Goal: Transaction & Acquisition: Purchase product/service

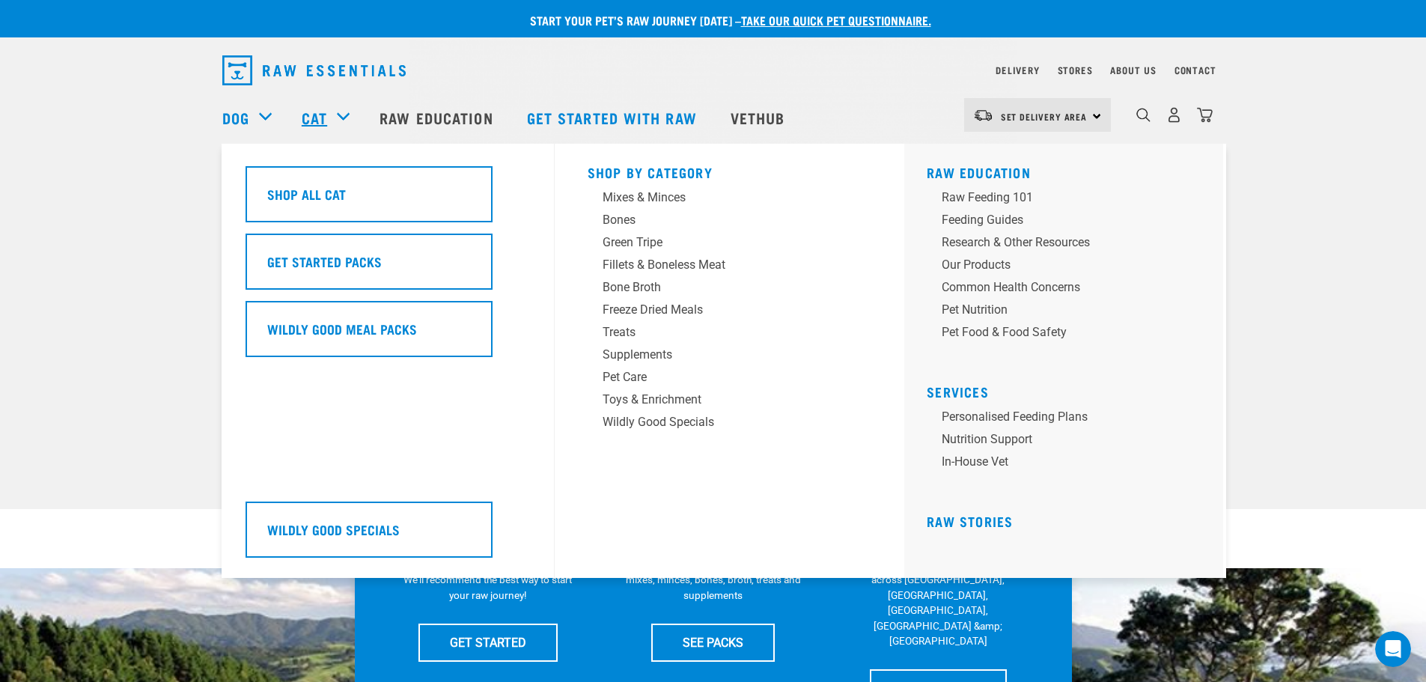
click at [320, 117] on link "Cat" at bounding box center [314, 117] width 25 height 22
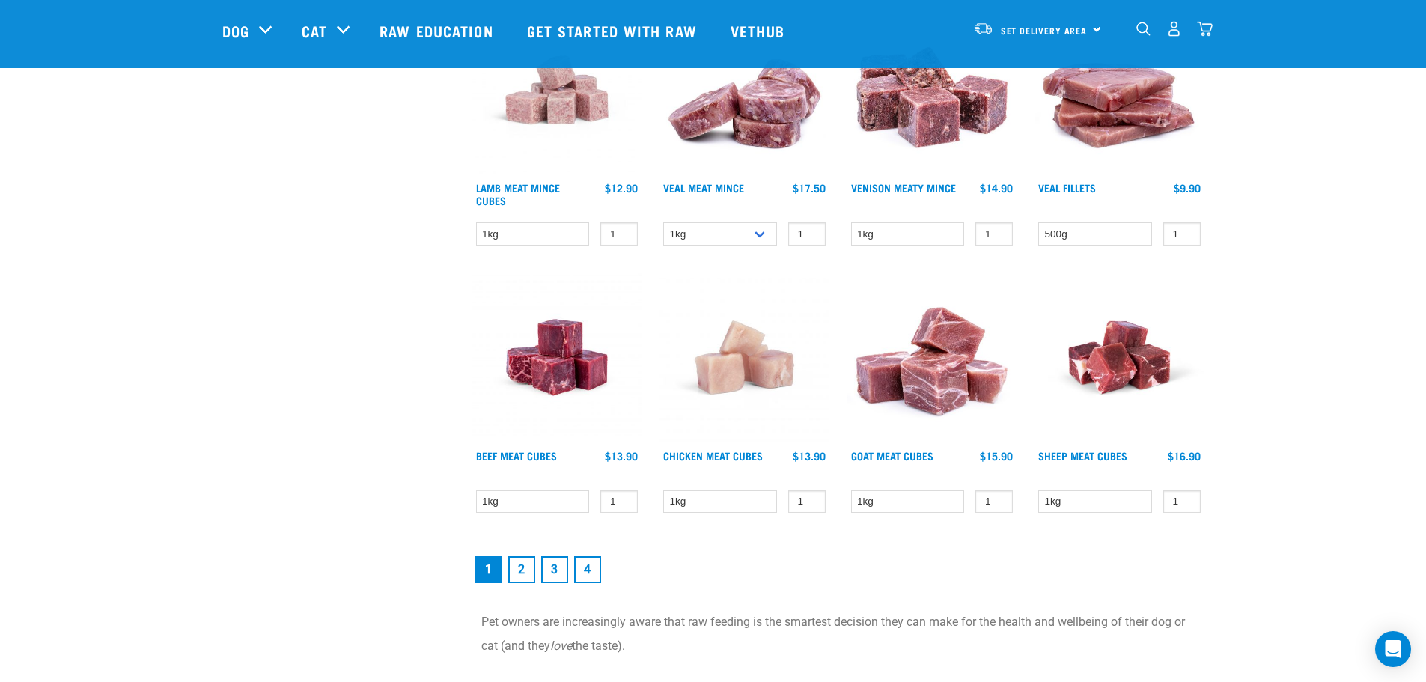
scroll to position [1946, 0]
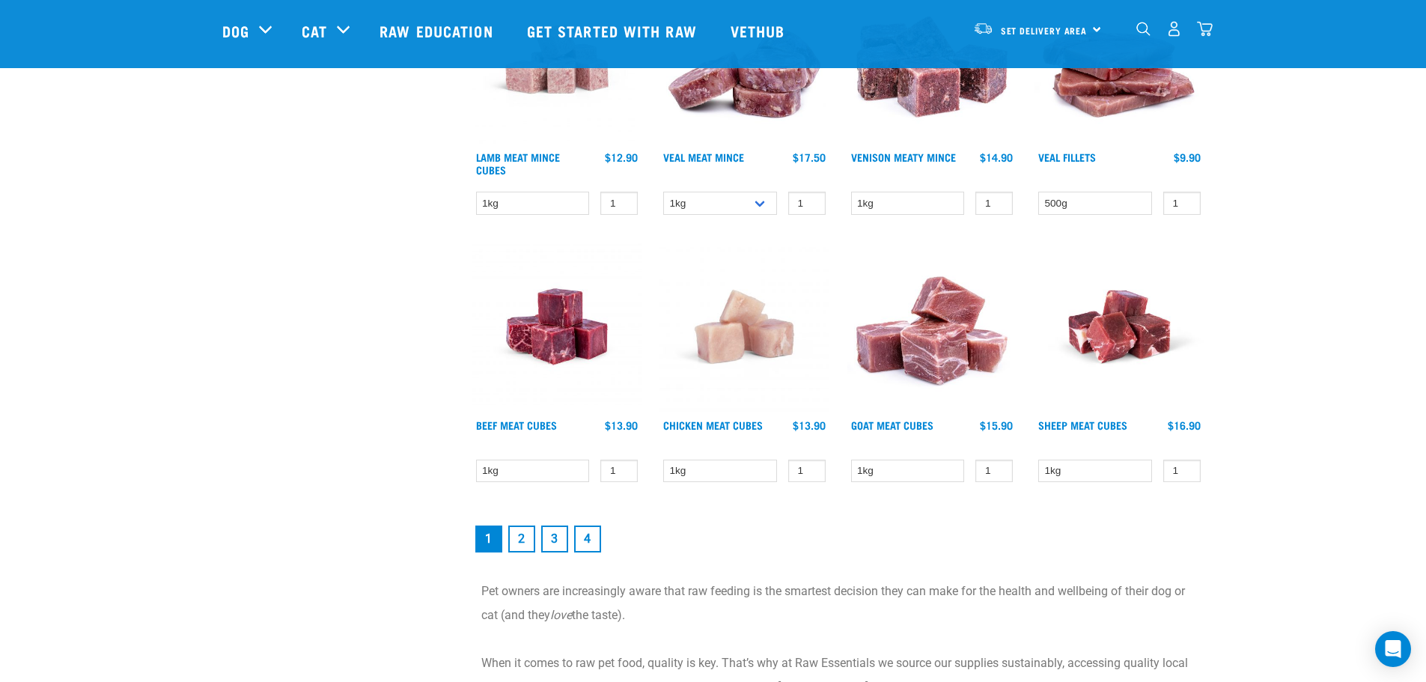
click at [518, 540] on link "2" at bounding box center [521, 539] width 27 height 27
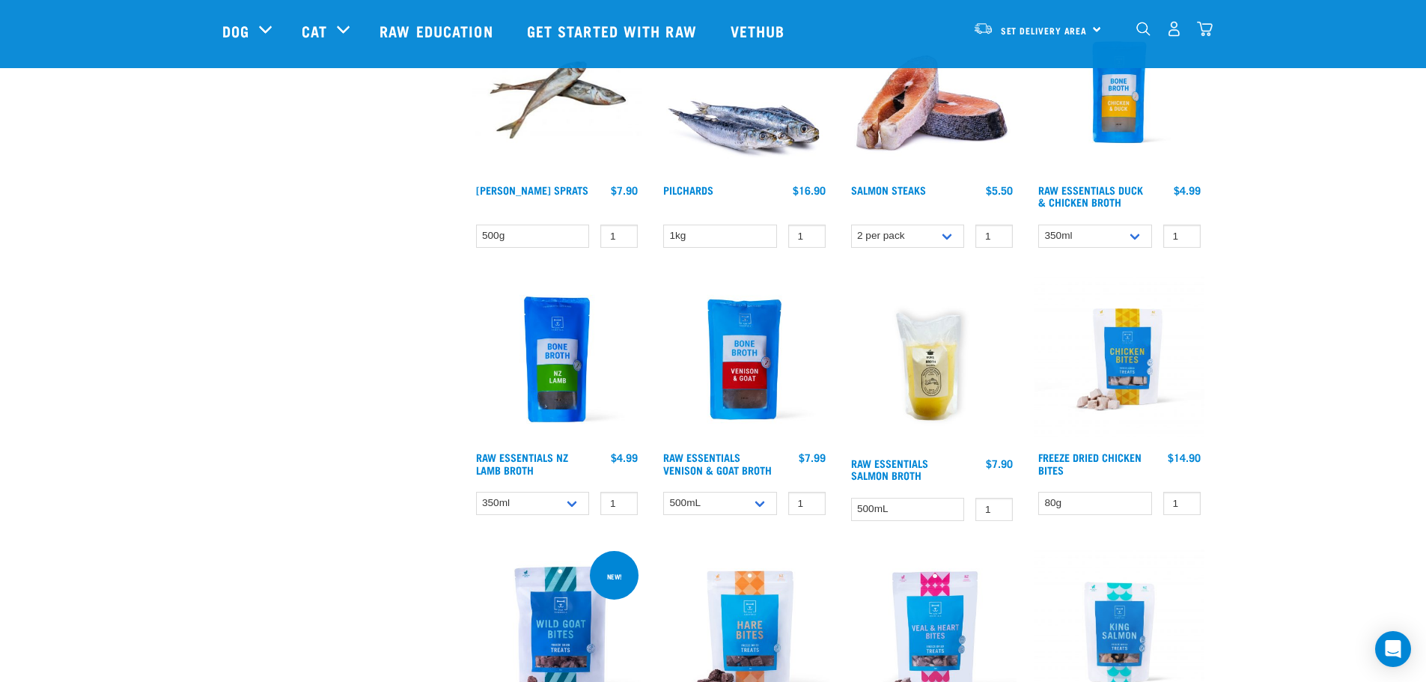
scroll to position [749, 0]
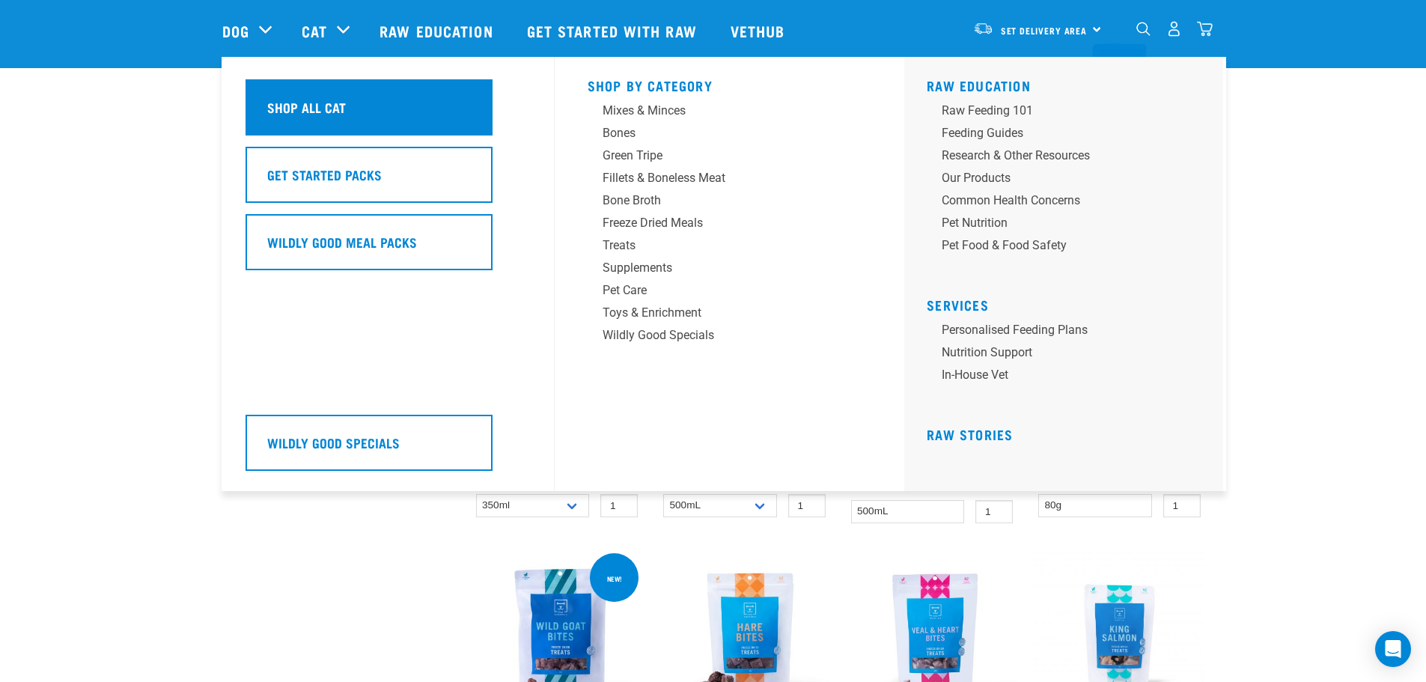
click at [316, 112] on h5 "Shop All Cat" at bounding box center [306, 106] width 79 height 19
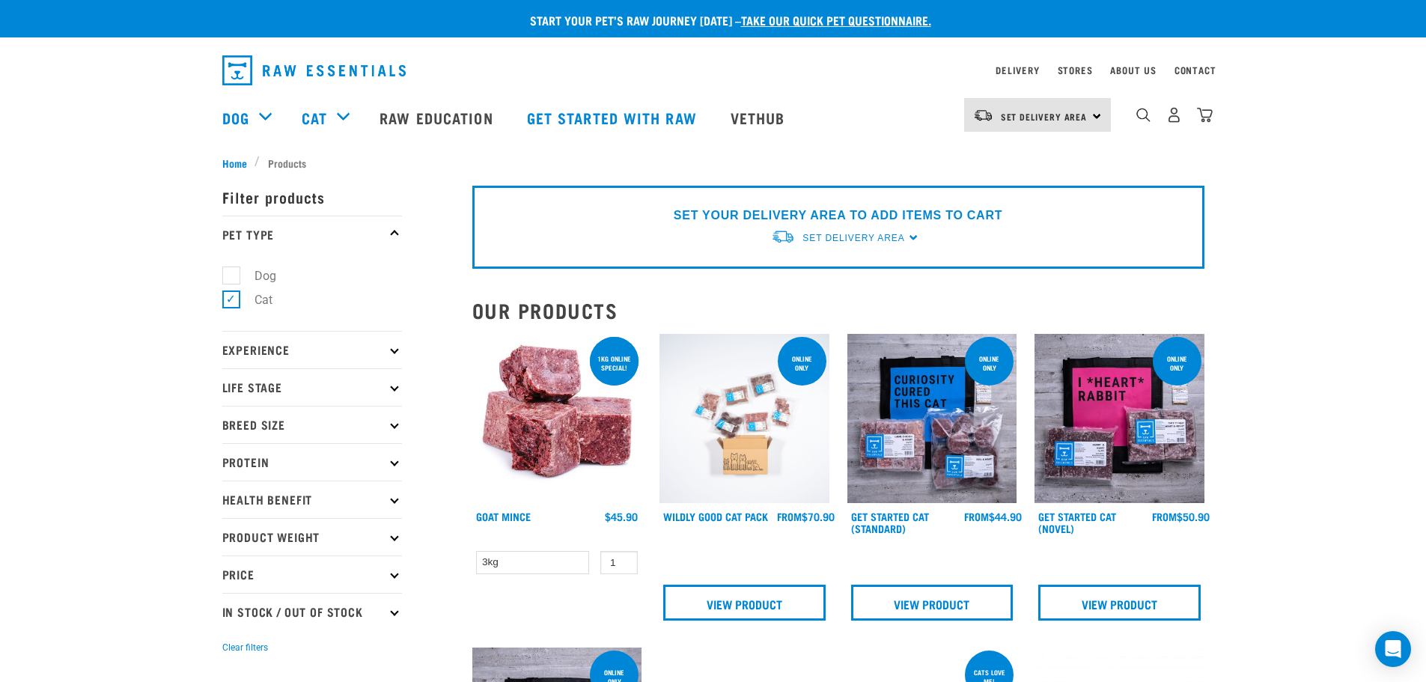
click at [401, 540] on p "Product Weight" at bounding box center [312, 536] width 180 height 37
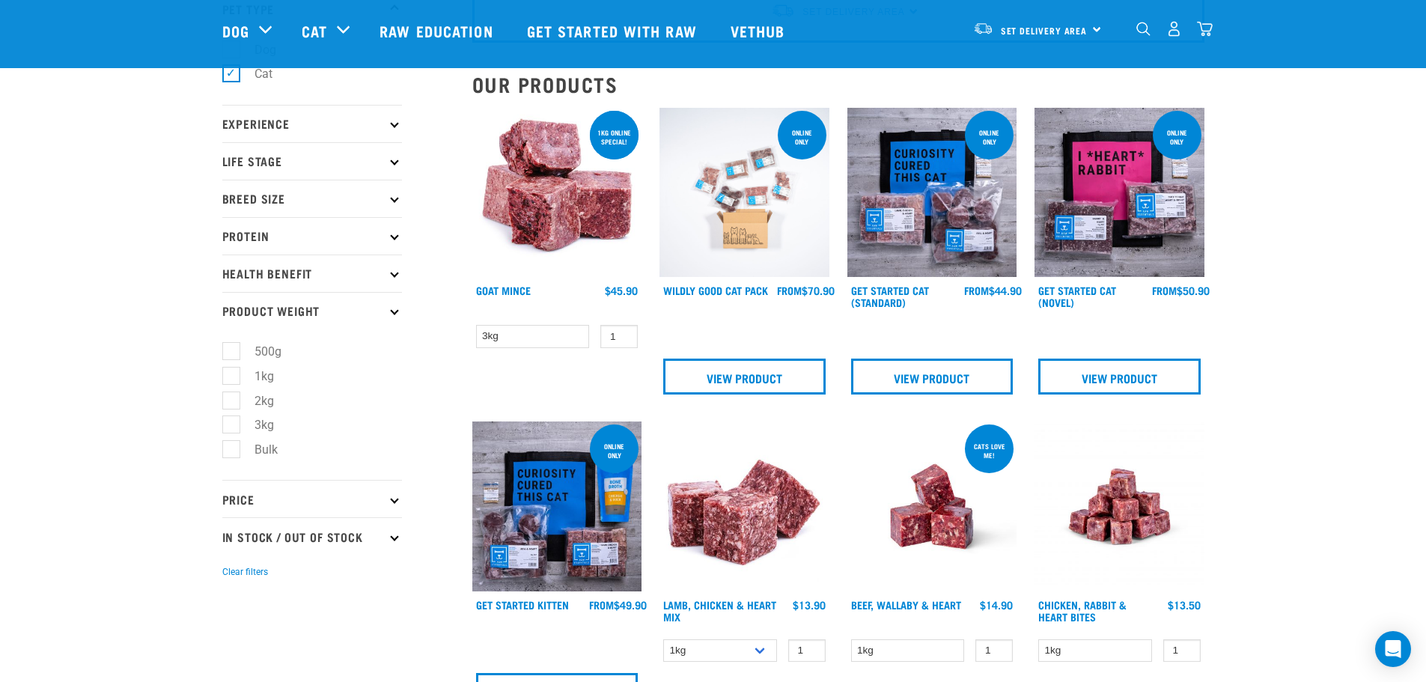
scroll to position [75, 0]
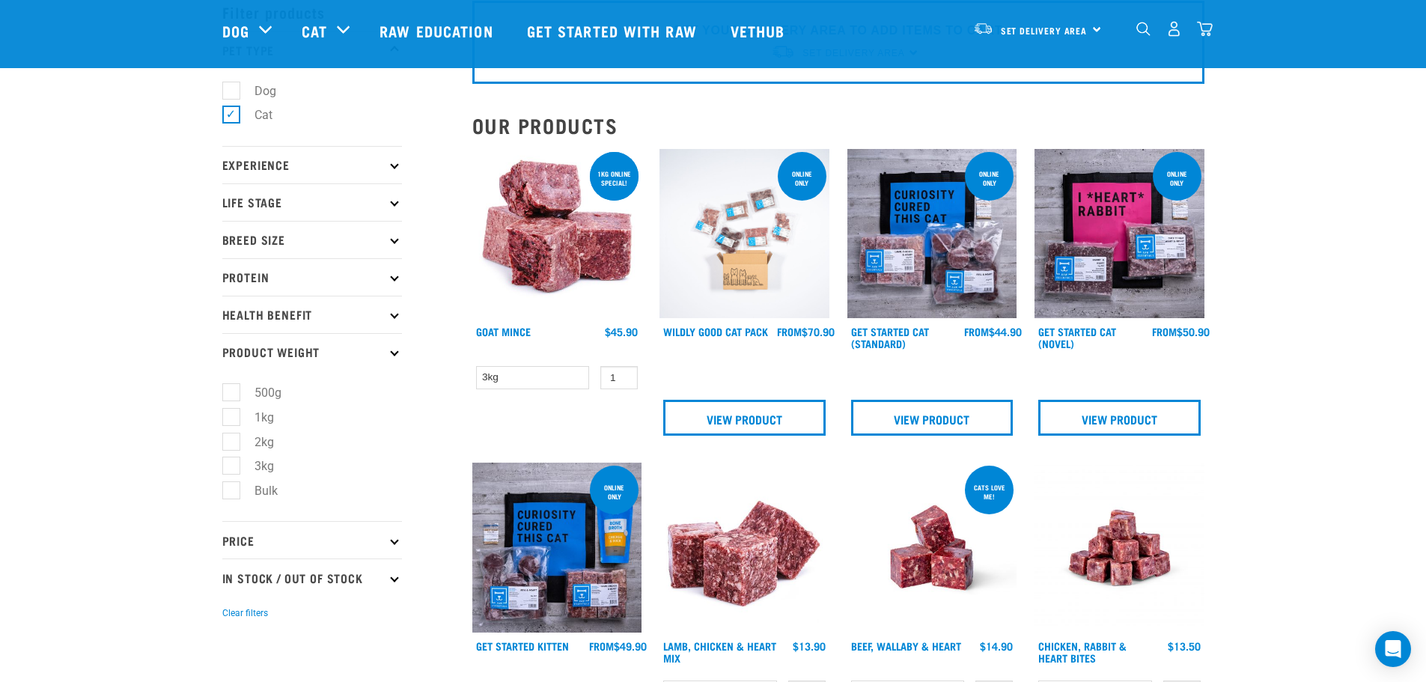
click at [396, 350] on icon at bounding box center [394, 351] width 8 height 8
click at [394, 310] on icon at bounding box center [394, 314] width 8 height 8
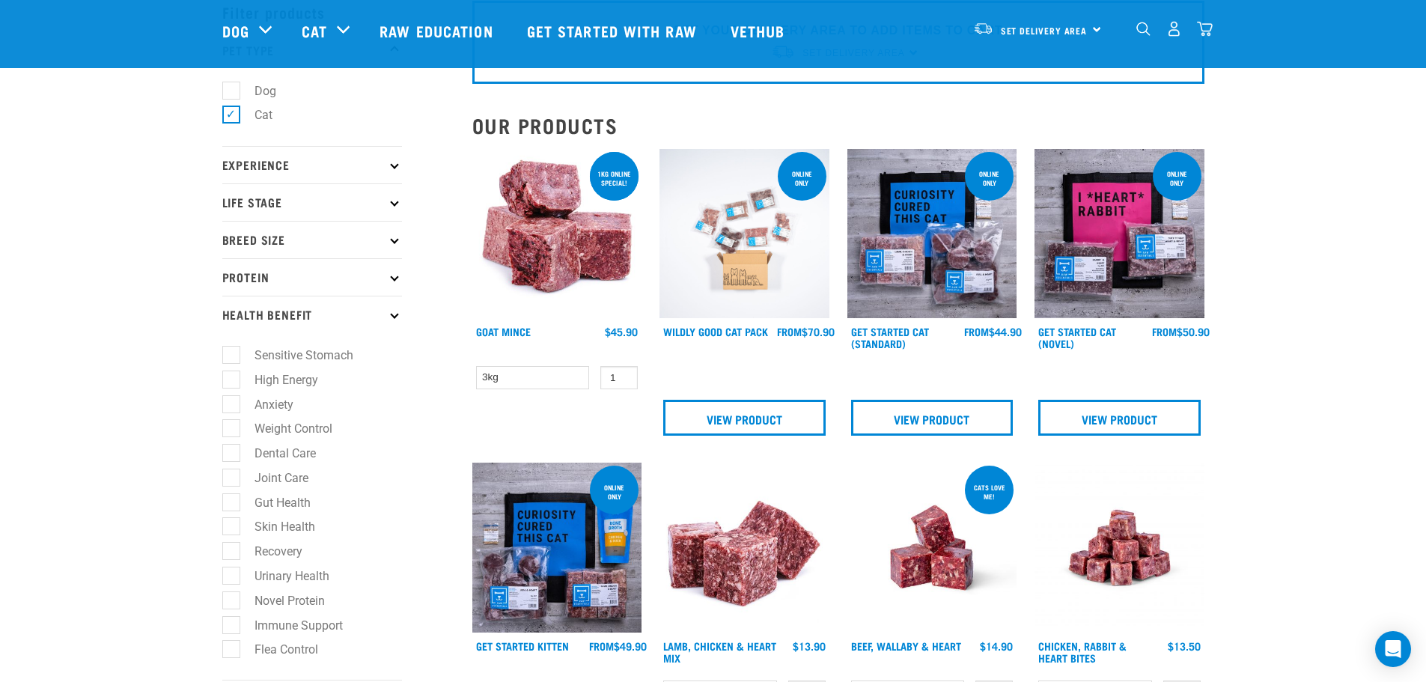
click at [231, 428] on label "Weight Control" at bounding box center [285, 428] width 108 height 19
click at [231, 428] on input "Weight Control" at bounding box center [227, 426] width 10 height 10
checkbox input "true"
click at [231, 454] on label "Dental Care" at bounding box center [276, 453] width 91 height 19
click at [230, 454] on input "Dental Care" at bounding box center [227, 451] width 10 height 10
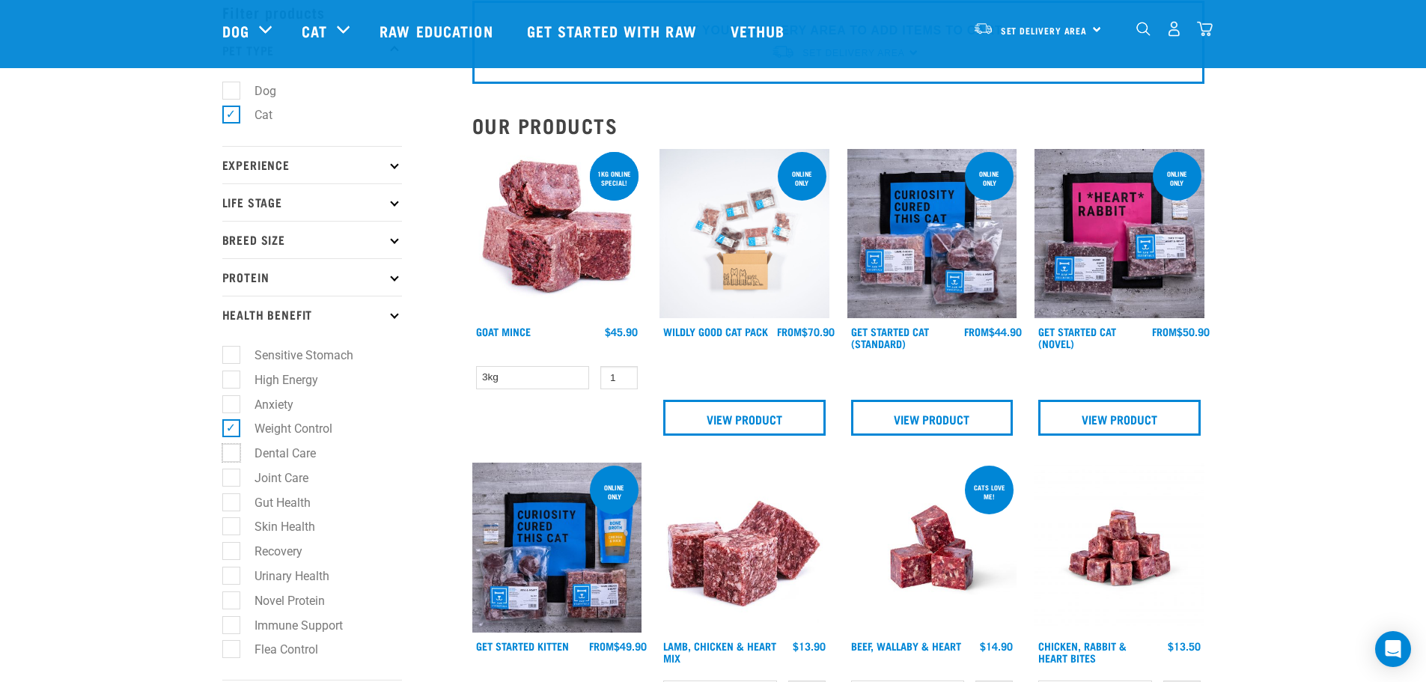
checkbox input "true"
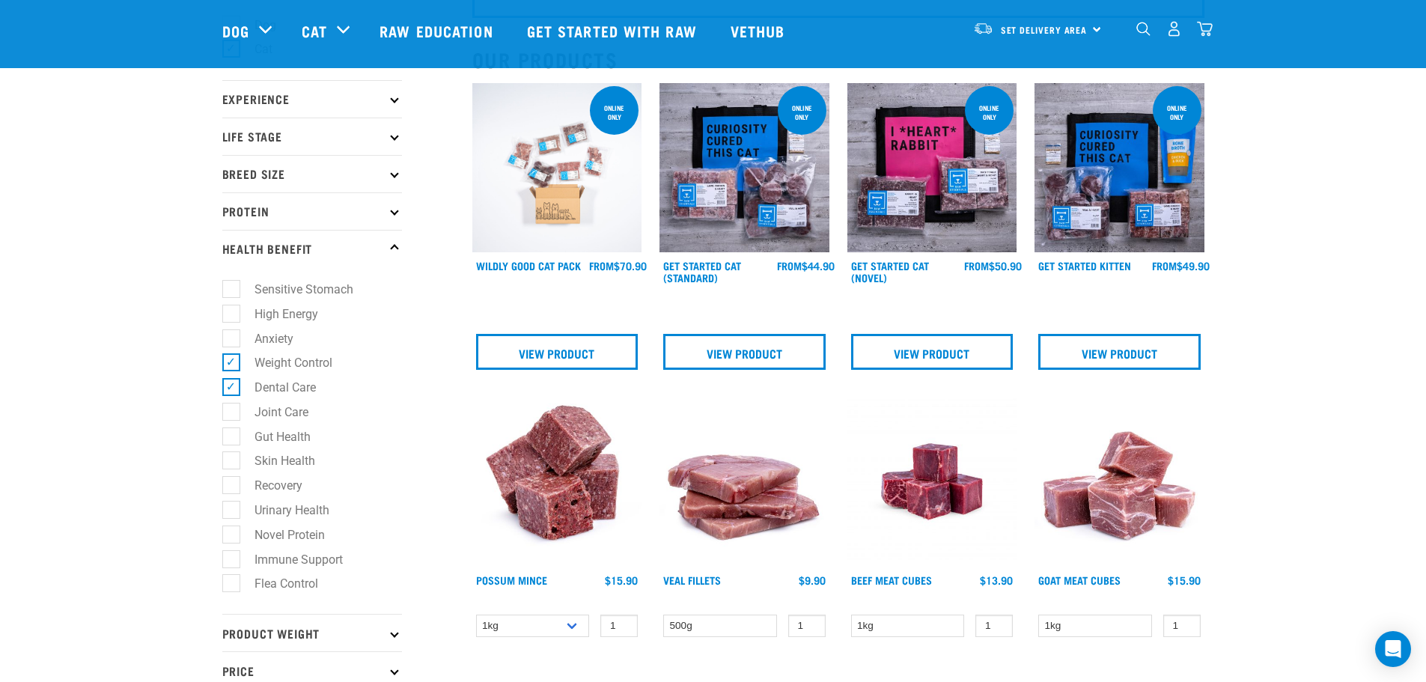
scroll to position [150, 0]
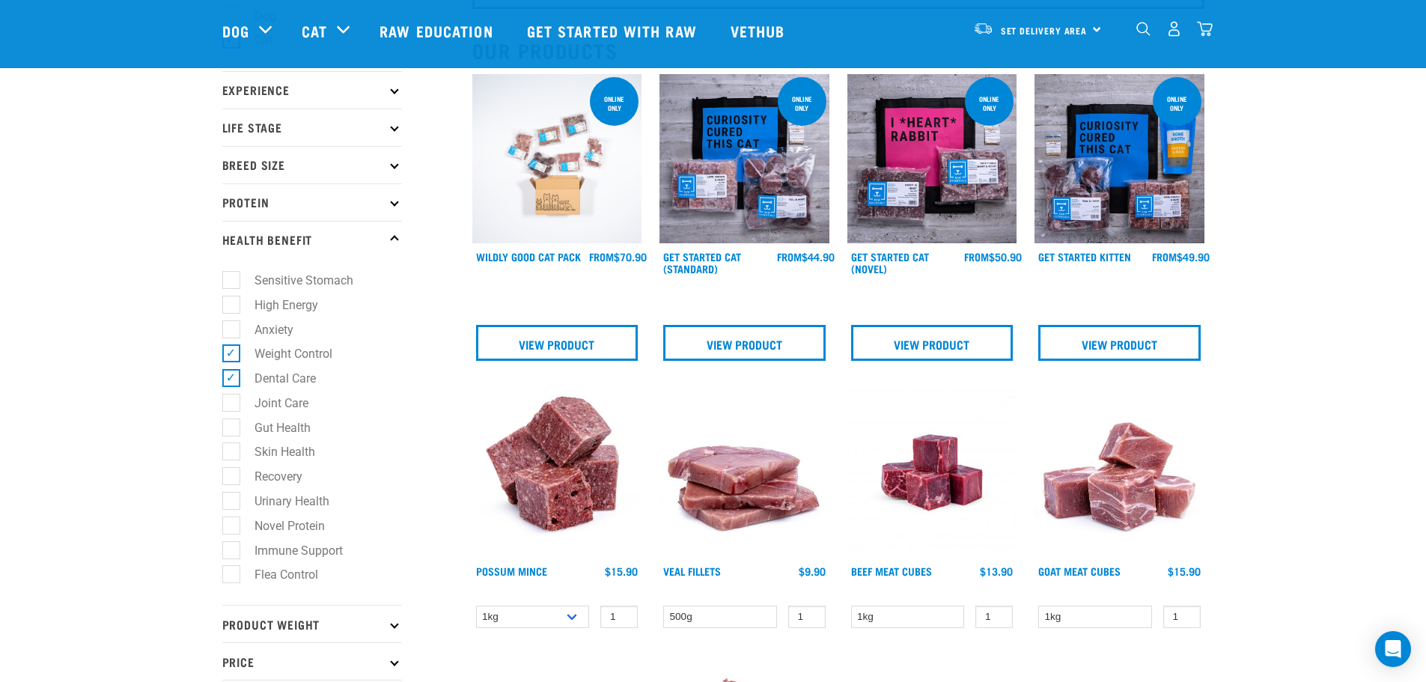
click at [238, 573] on label "Flea Control" at bounding box center [278, 574] width 94 height 19
click at [232, 573] on input "Flea Control" at bounding box center [227, 572] width 10 height 10
checkbox input "true"
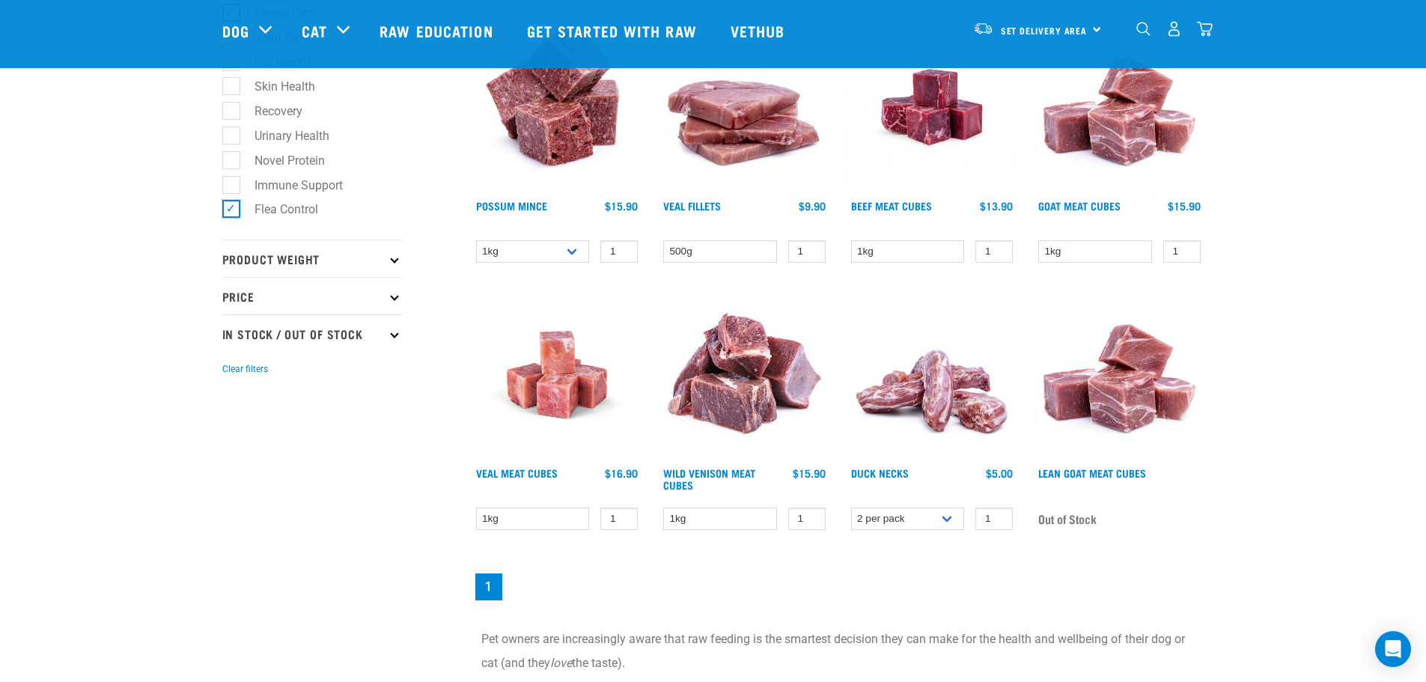
scroll to position [524, 0]
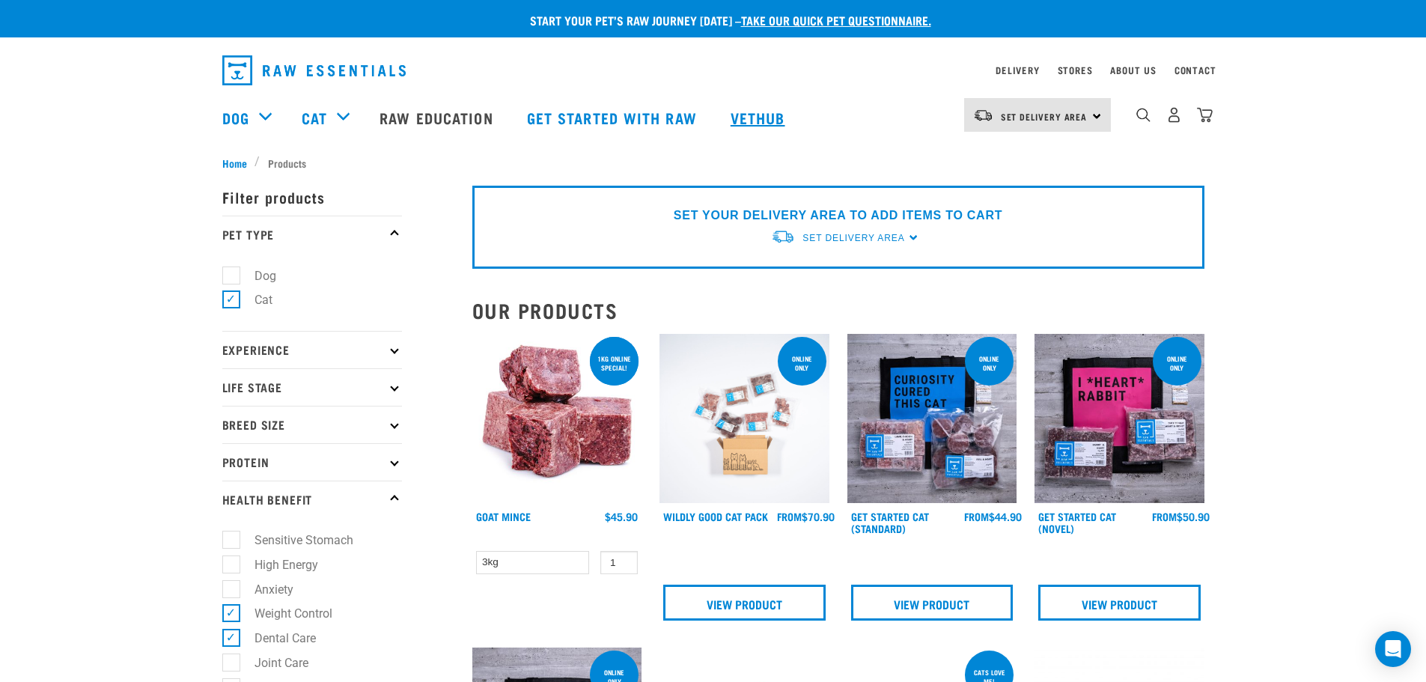
click at [764, 124] on link "Vethub" at bounding box center [760, 118] width 88 height 60
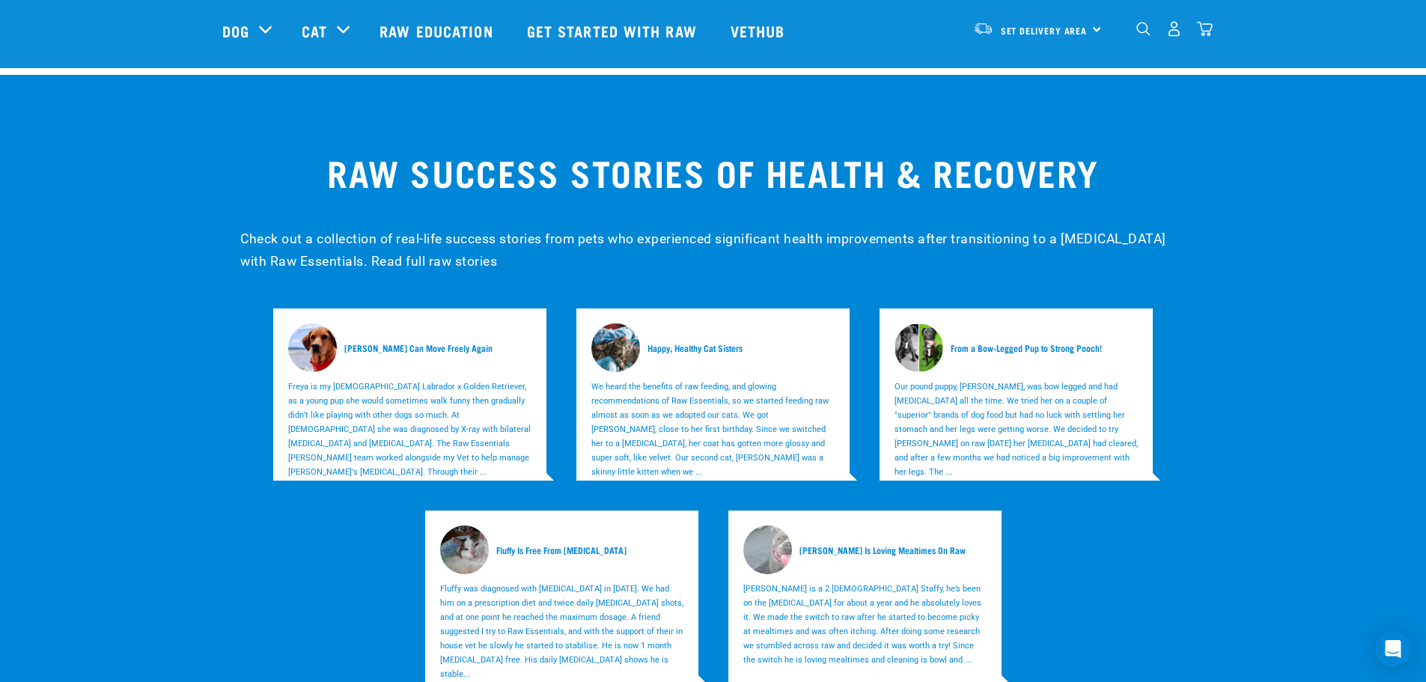
scroll to position [4342, 0]
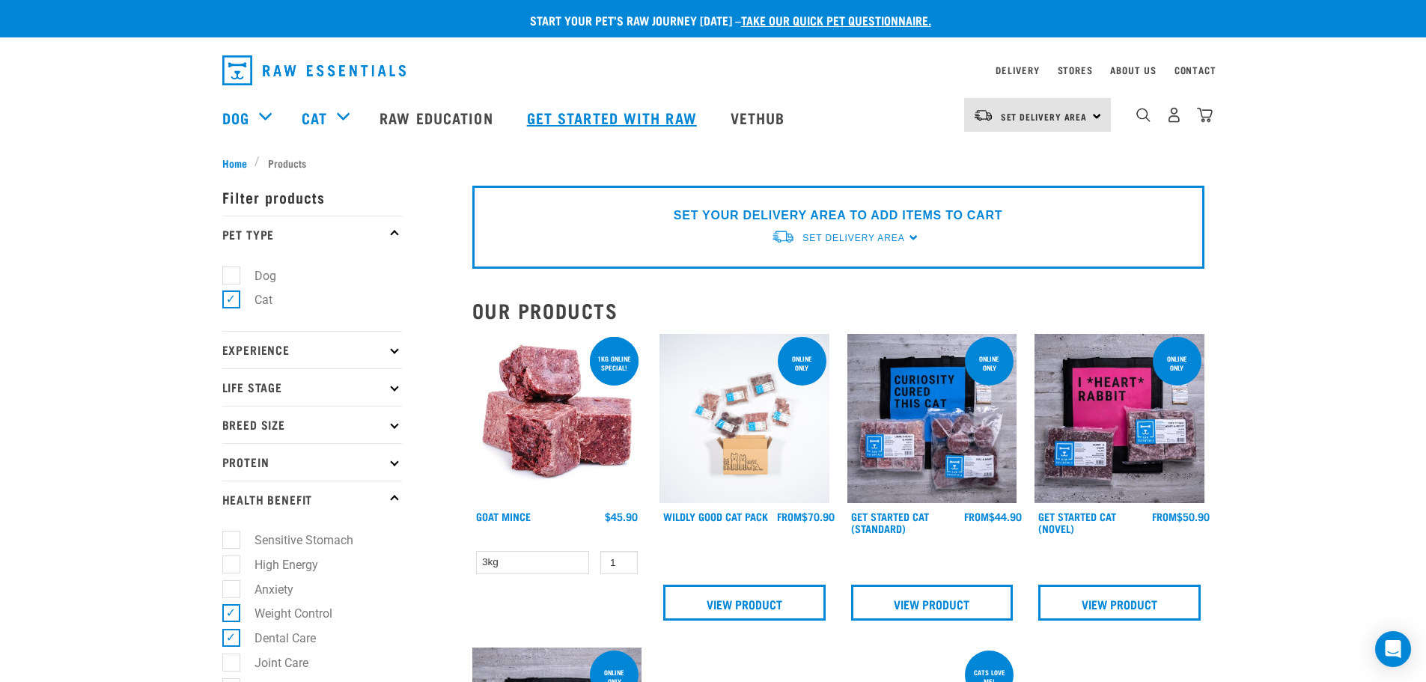
click at [586, 122] on link "Get started with Raw" at bounding box center [614, 118] width 204 height 60
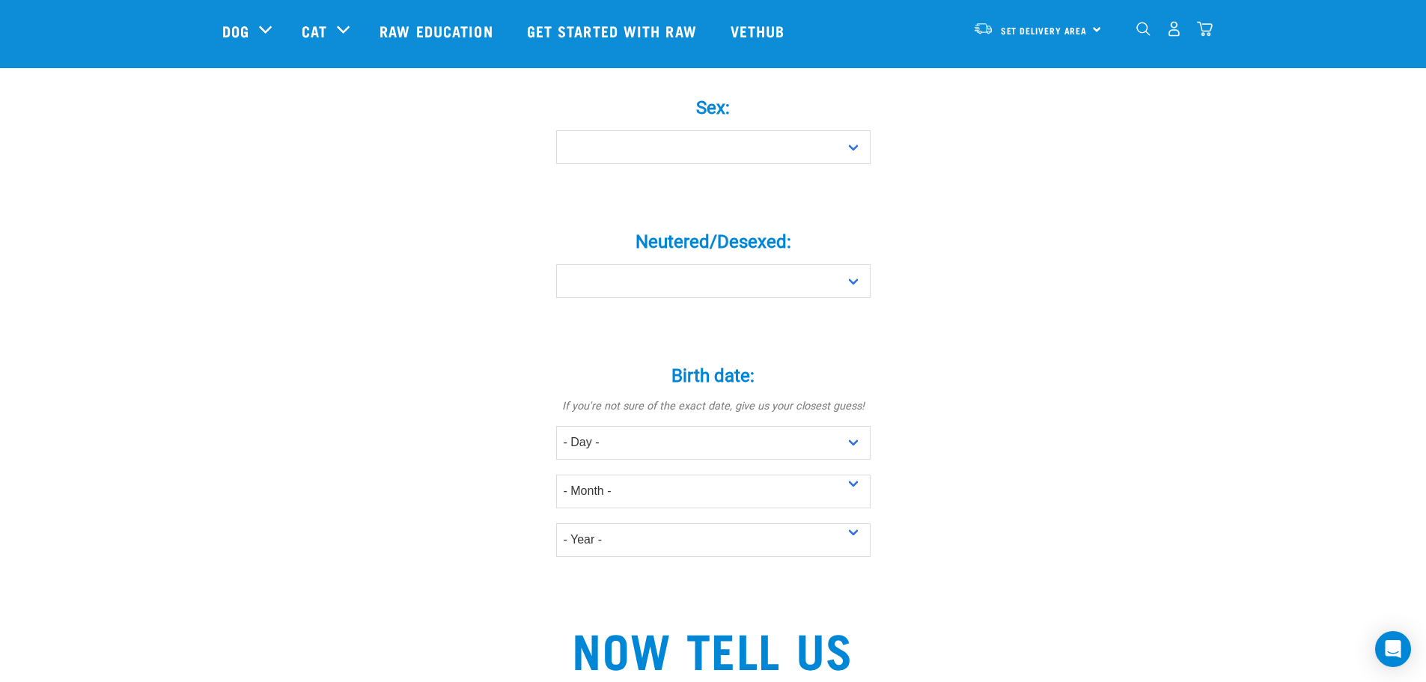
scroll to position [449, 0]
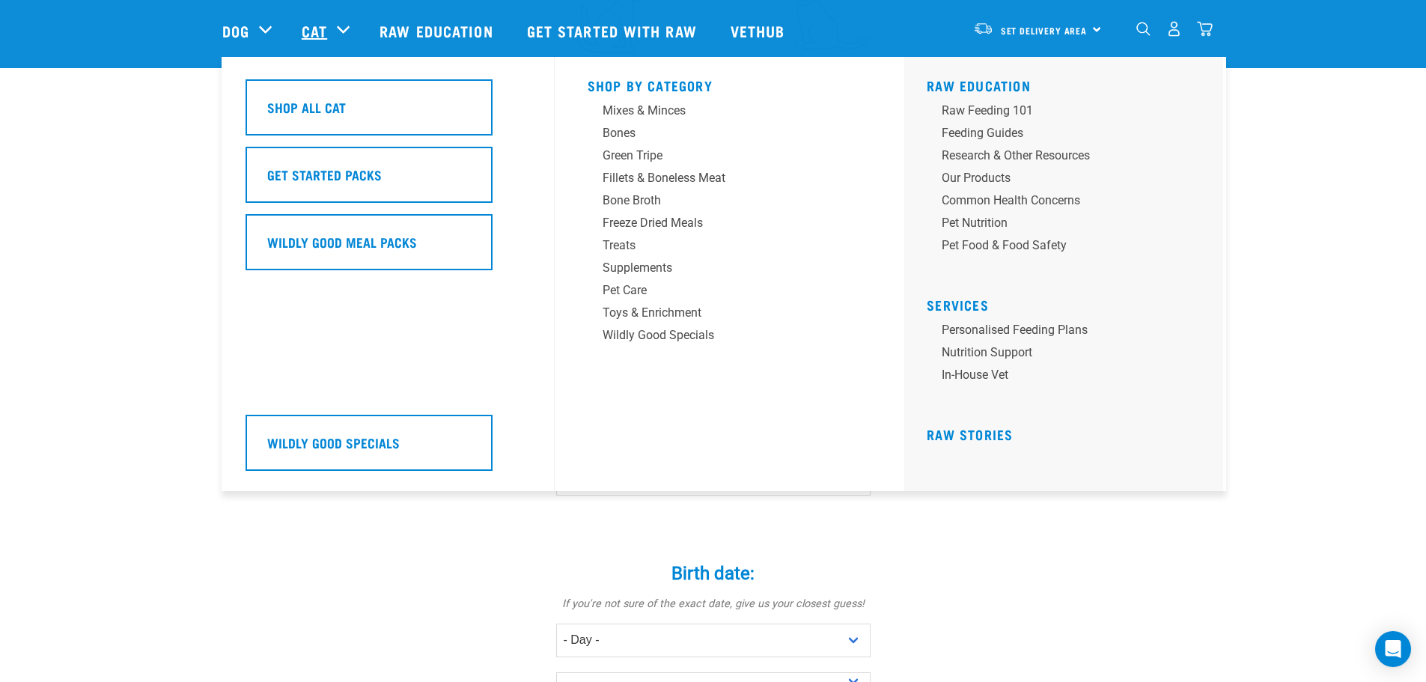
click at [317, 36] on link "Cat" at bounding box center [314, 30] width 25 height 22
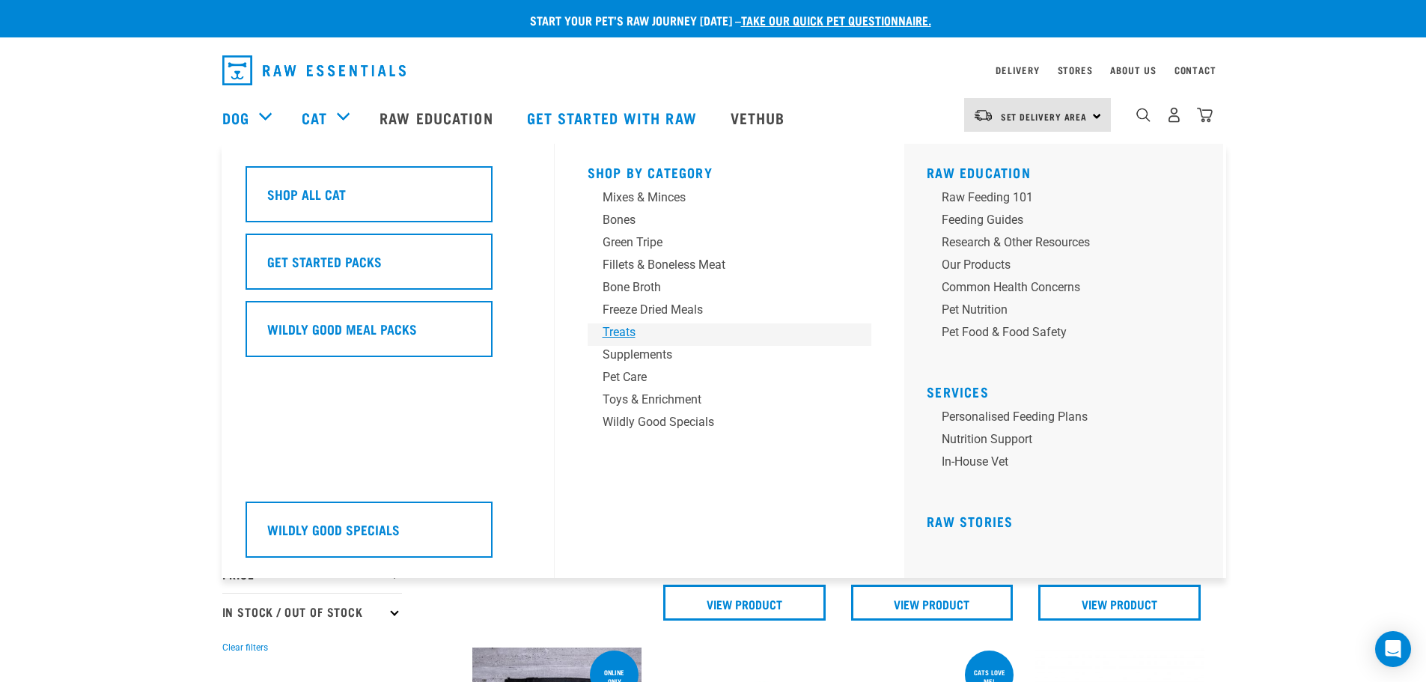
click at [622, 340] on div "Treats" at bounding box center [720, 332] width 234 height 18
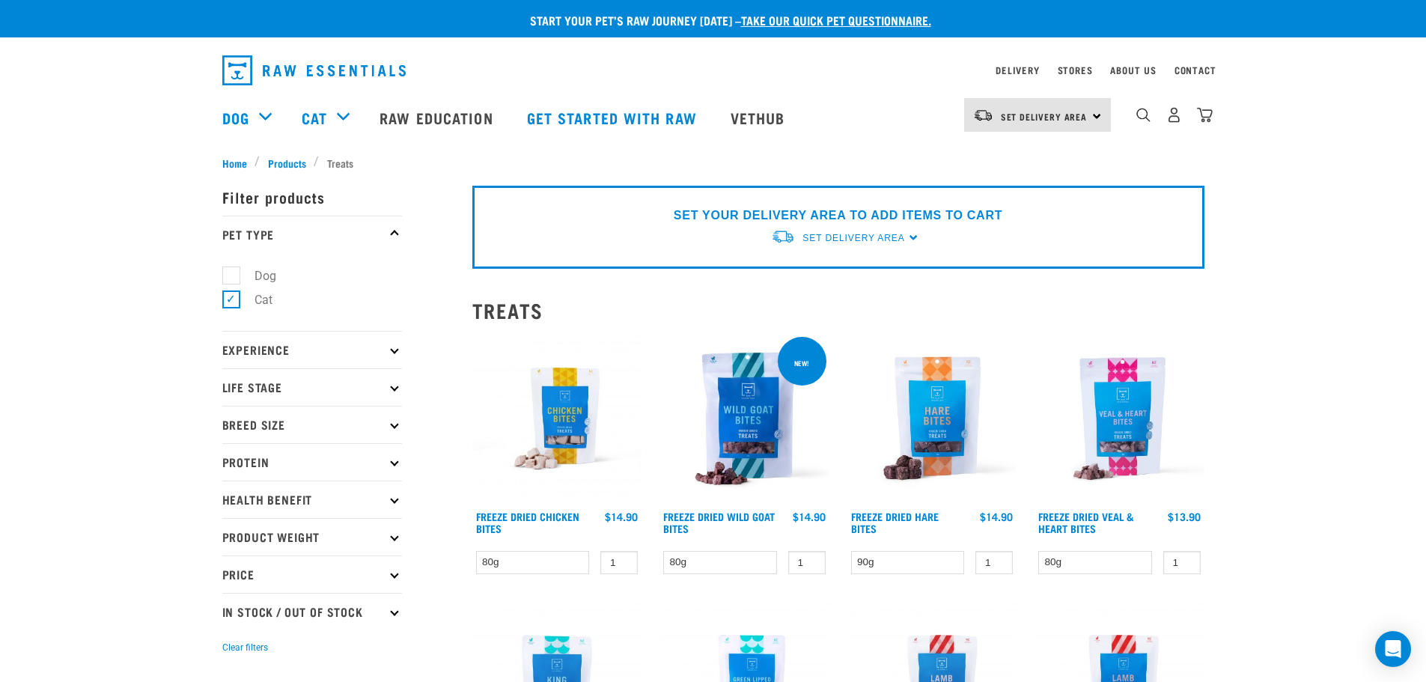
click at [561, 420] on img at bounding box center [557, 419] width 170 height 170
